Goal: Information Seeking & Learning: Find specific fact

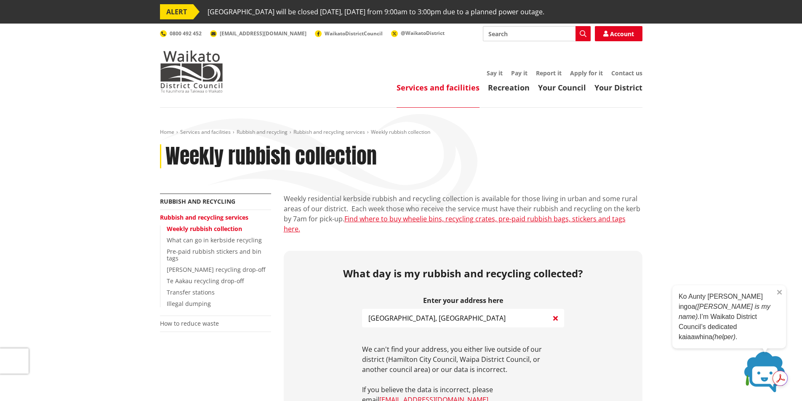
type input "[GEOGRAPHIC_DATA], [GEOGRAPHIC_DATA]"
click at [783, 301] on div "Ko Aunty [PERSON_NAME] ingoa ([PERSON_NAME] is my name). I’m Waikato District C…" at bounding box center [729, 316] width 114 height 63
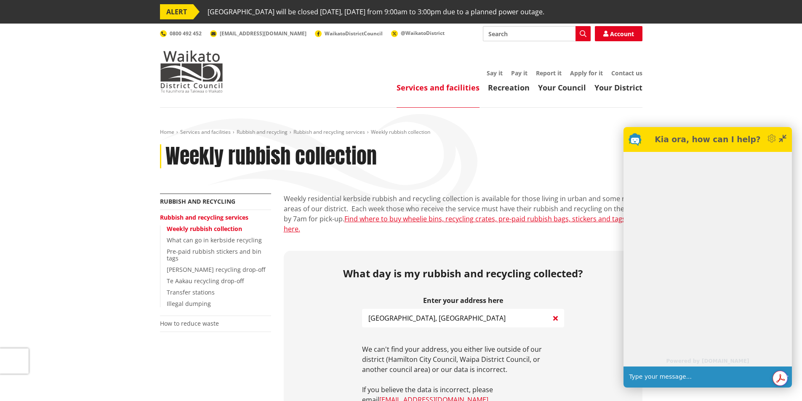
click at [783, 137] on icon at bounding box center [784, 137] width 4 height 4
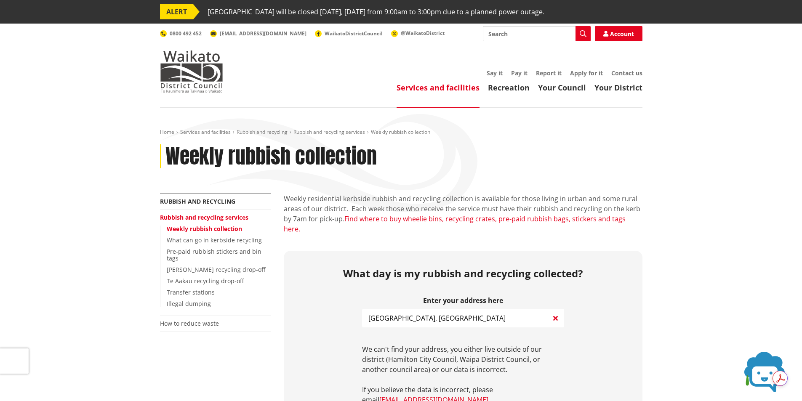
scroll to position [126, 0]
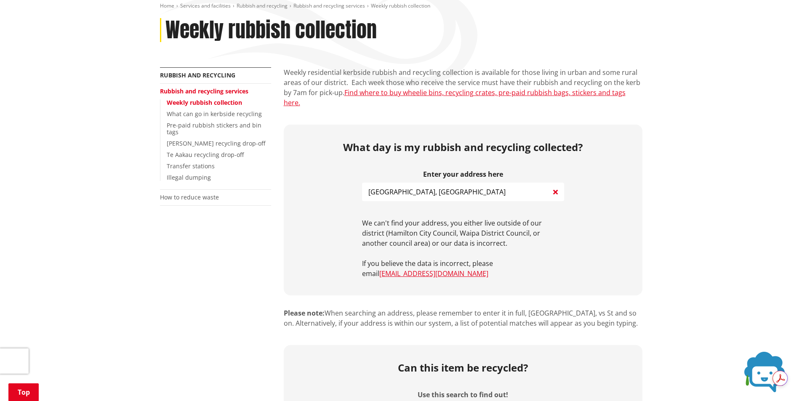
click at [447, 183] on input "[GEOGRAPHIC_DATA], [GEOGRAPHIC_DATA]" at bounding box center [463, 192] width 202 height 19
drag, startPoint x: 447, startPoint y: 182, endPoint x: 365, endPoint y: 184, distance: 82.1
click at [365, 184] on input "[GEOGRAPHIC_DATA], [GEOGRAPHIC_DATA]" at bounding box center [463, 192] width 202 height 19
click at [400, 183] on input "[PERSON_NAME] St," at bounding box center [463, 192] width 202 height 19
type input "King St"
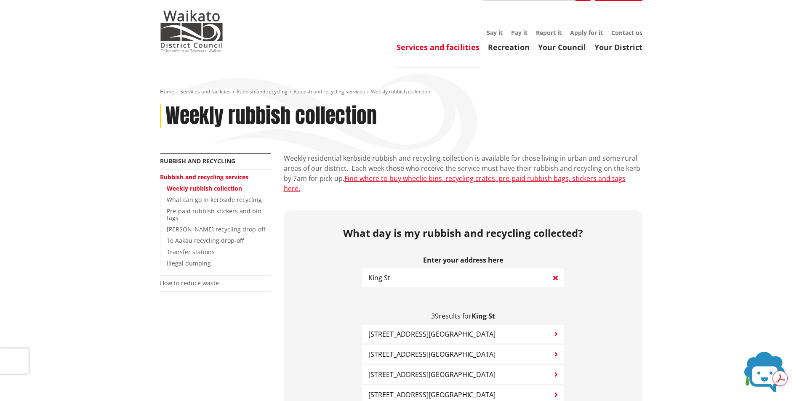
scroll to position [0, 0]
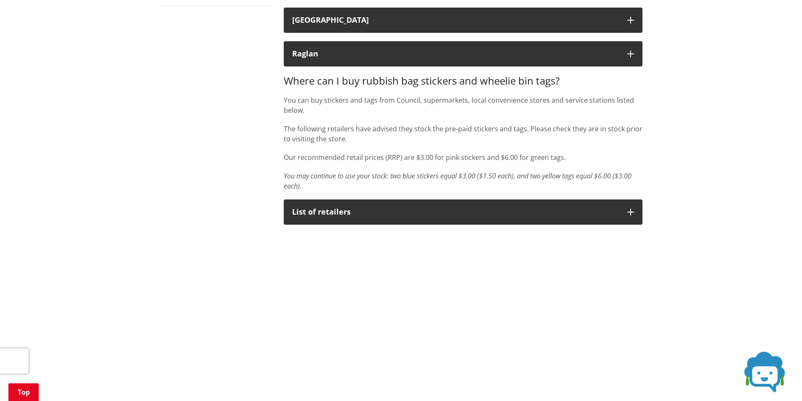
scroll to position [253, 0]
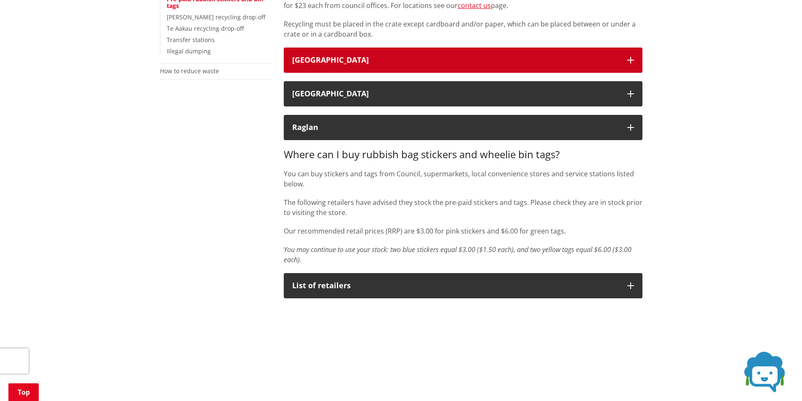
click at [632, 58] on icon "button" at bounding box center [630, 60] width 7 height 7
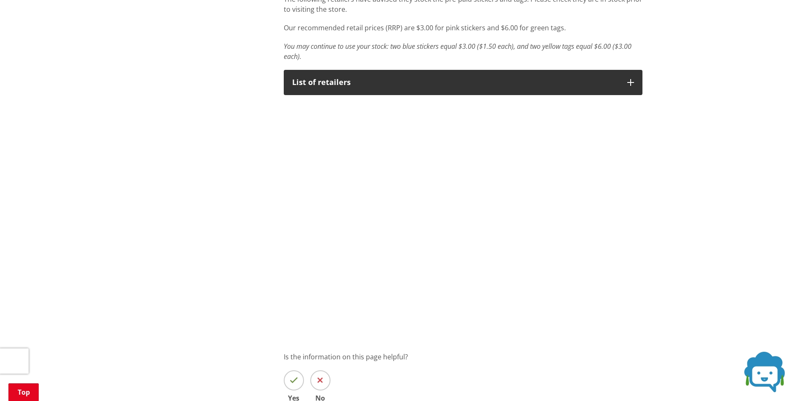
scroll to position [547, 0]
